Goal: Task Accomplishment & Management: Use online tool/utility

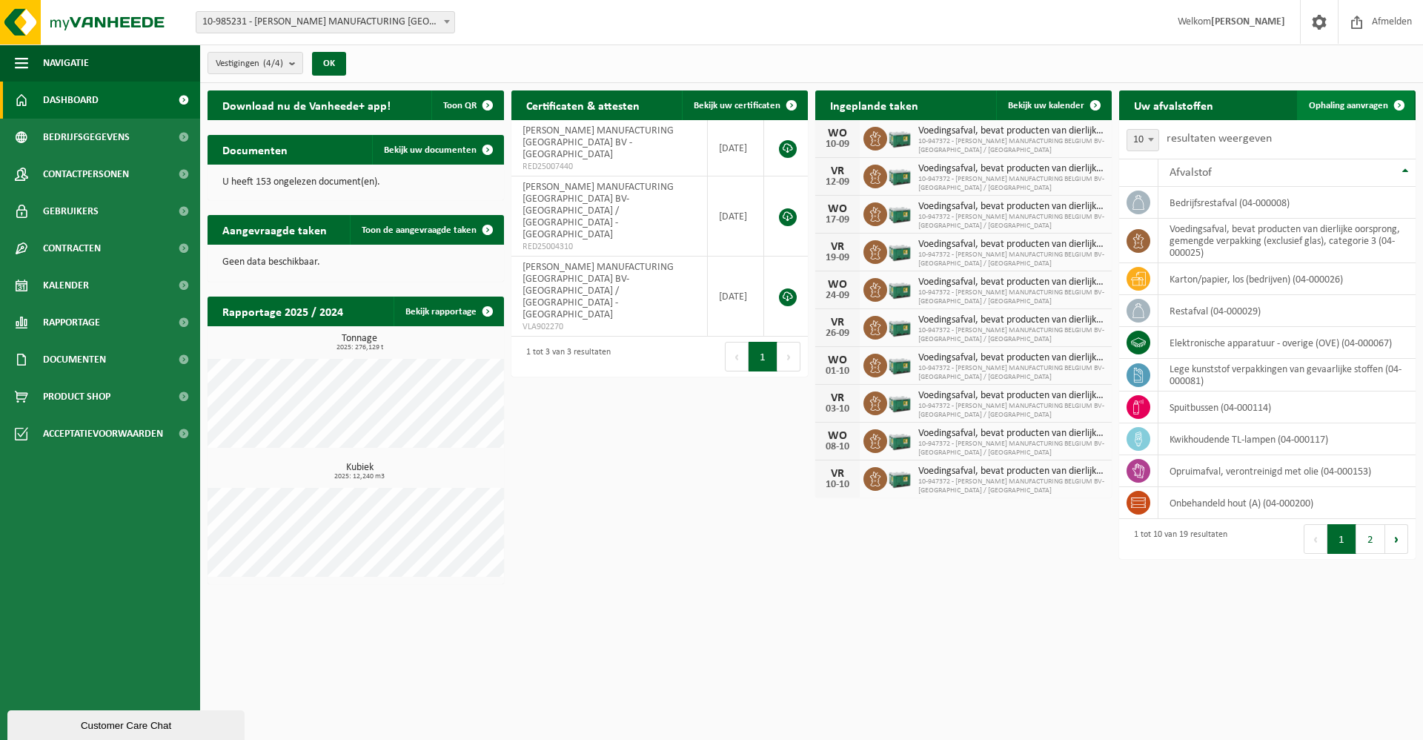
click at [1352, 106] on span "Ophaling aanvragen" at bounding box center [1348, 106] width 79 height 10
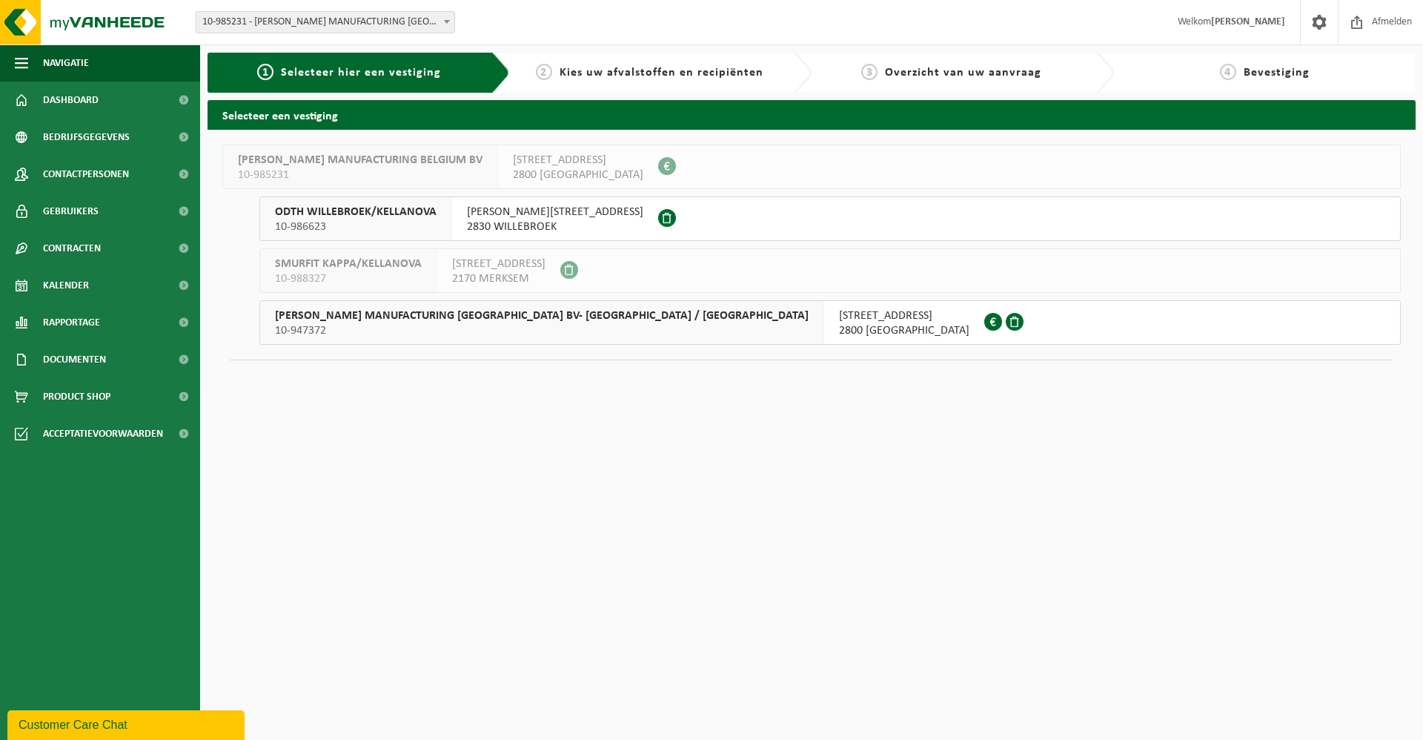
click at [595, 320] on span "WIMBLE MANUFACTURING BELGIUM BV- KELLANOVA / PRINGLES" at bounding box center [542, 315] width 534 height 15
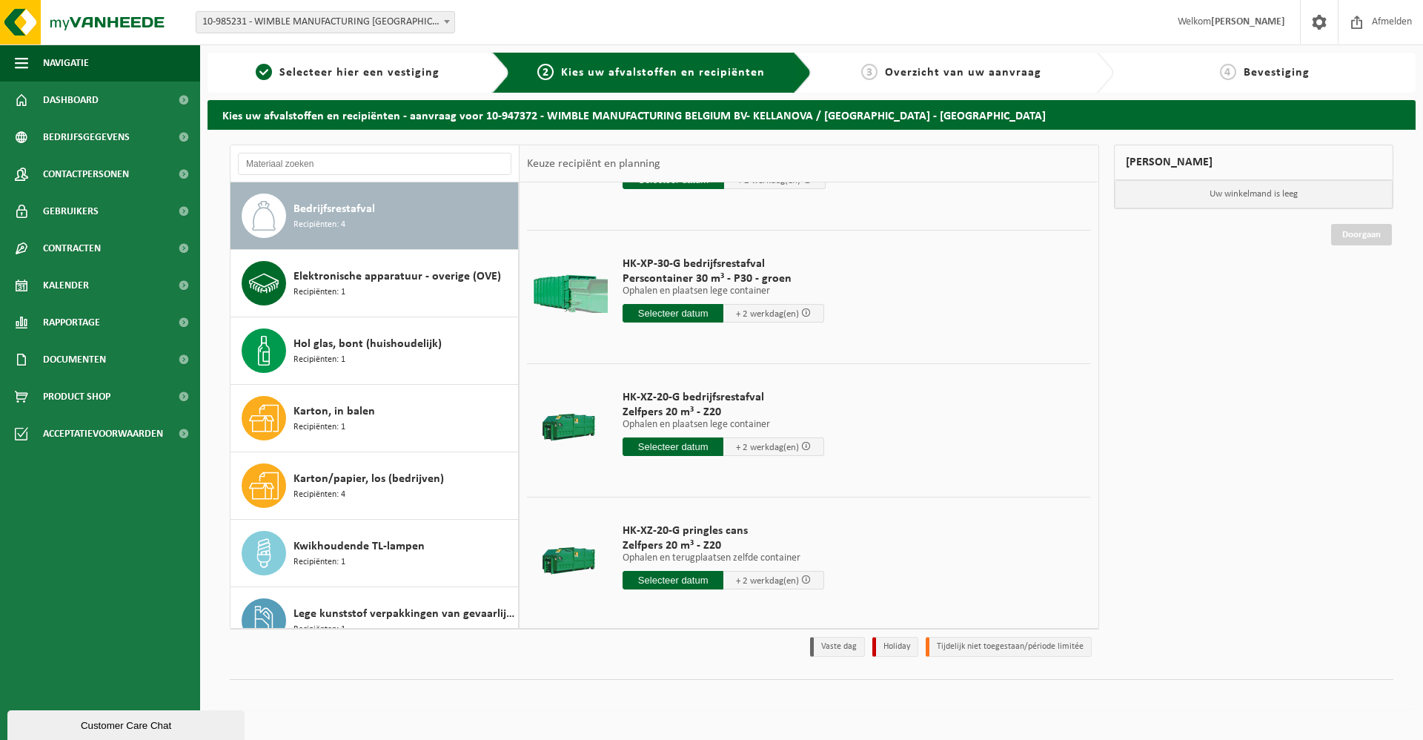
scroll to position [103, 0]
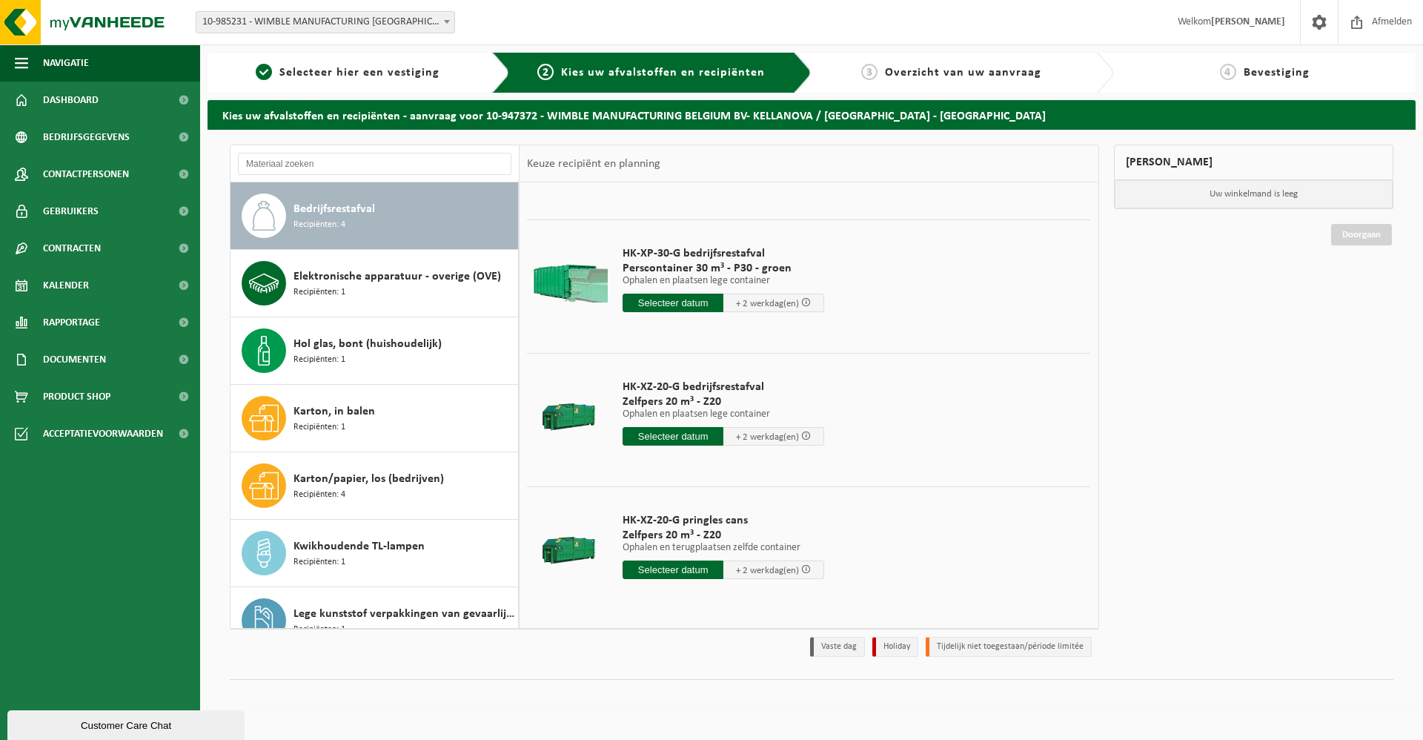
click at [688, 439] on input "text" at bounding box center [673, 436] width 101 height 19
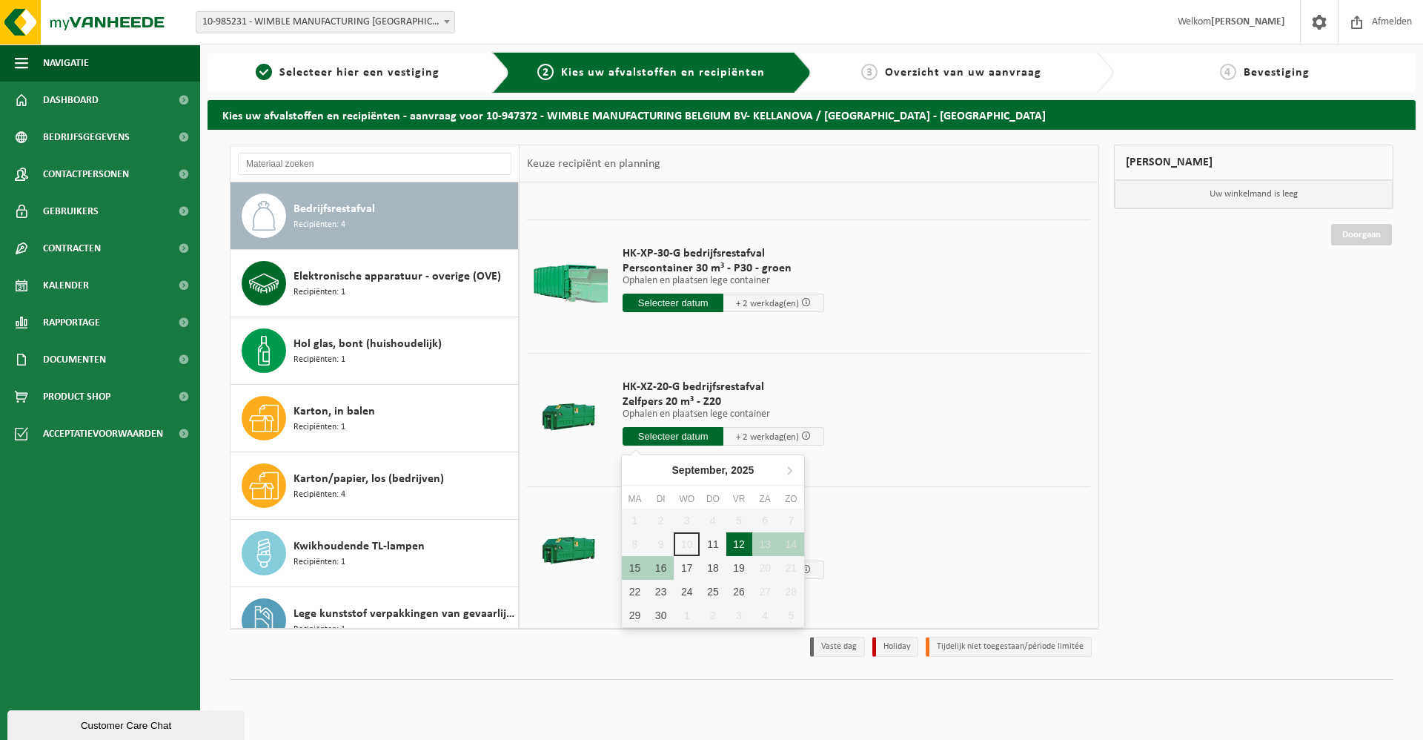
click at [742, 543] on div "12" at bounding box center [740, 544] width 26 height 24
type input "Van 2025-09-12"
type input "2025-09-12"
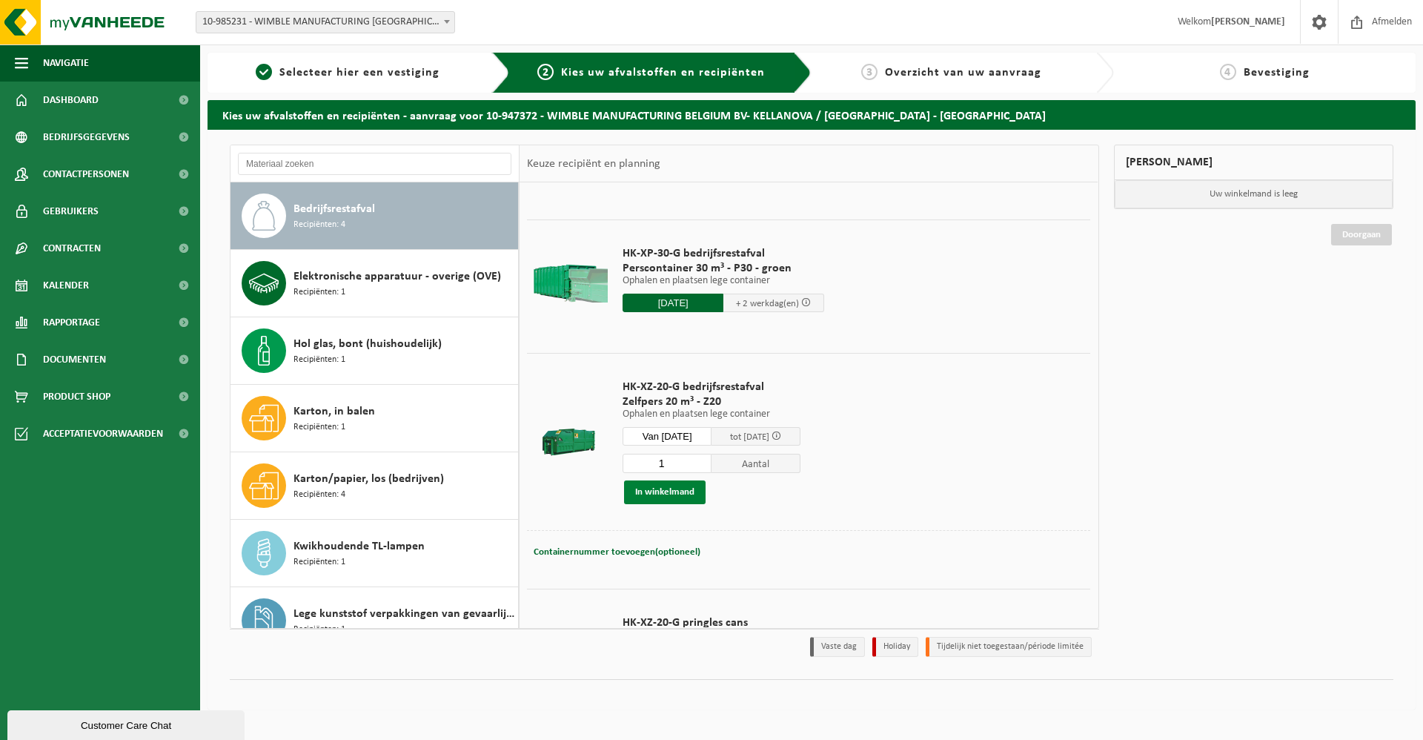
click at [691, 494] on button "In winkelmand" at bounding box center [665, 492] width 82 height 24
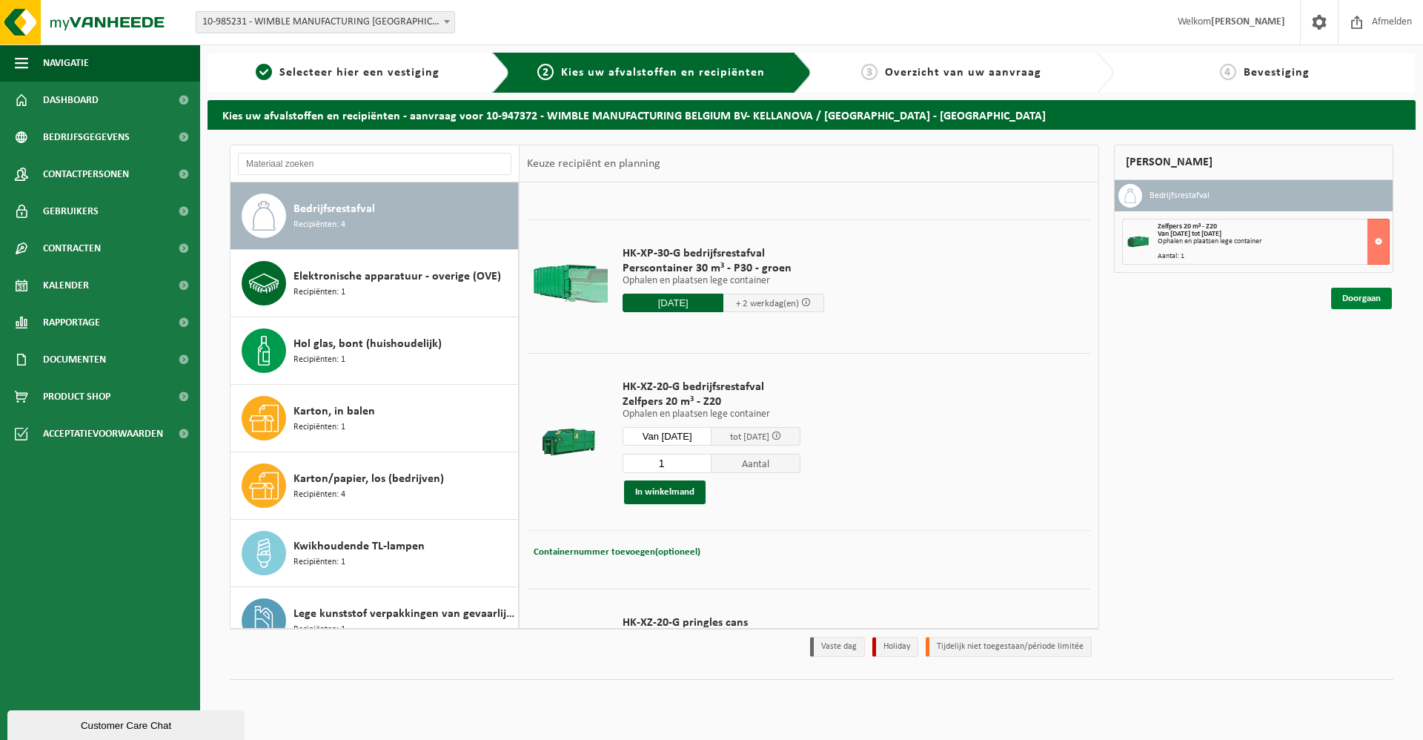
click at [1368, 300] on link "Doorgaan" at bounding box center [1361, 298] width 61 height 21
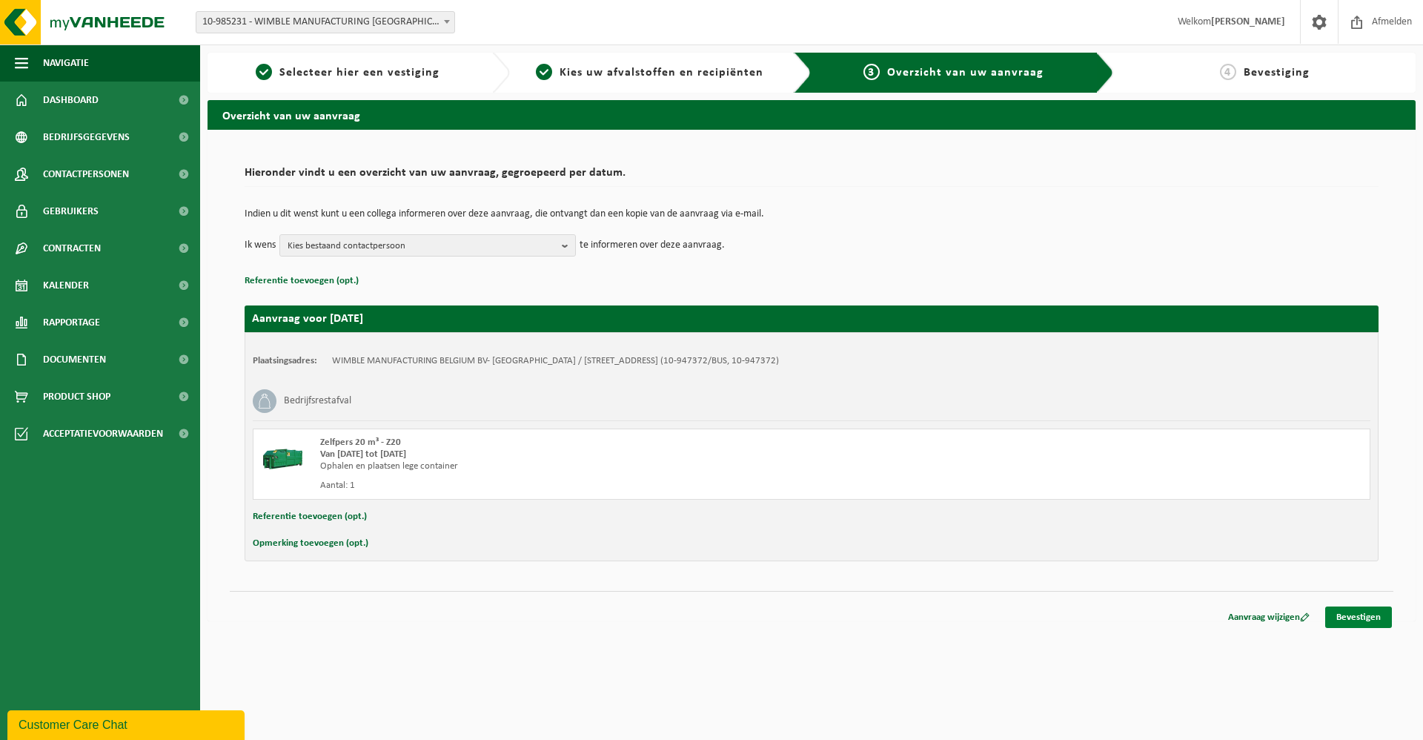
click at [1357, 617] on link "Bevestigen" at bounding box center [1359, 616] width 67 height 21
